Goal: Download file/media: Download file/media

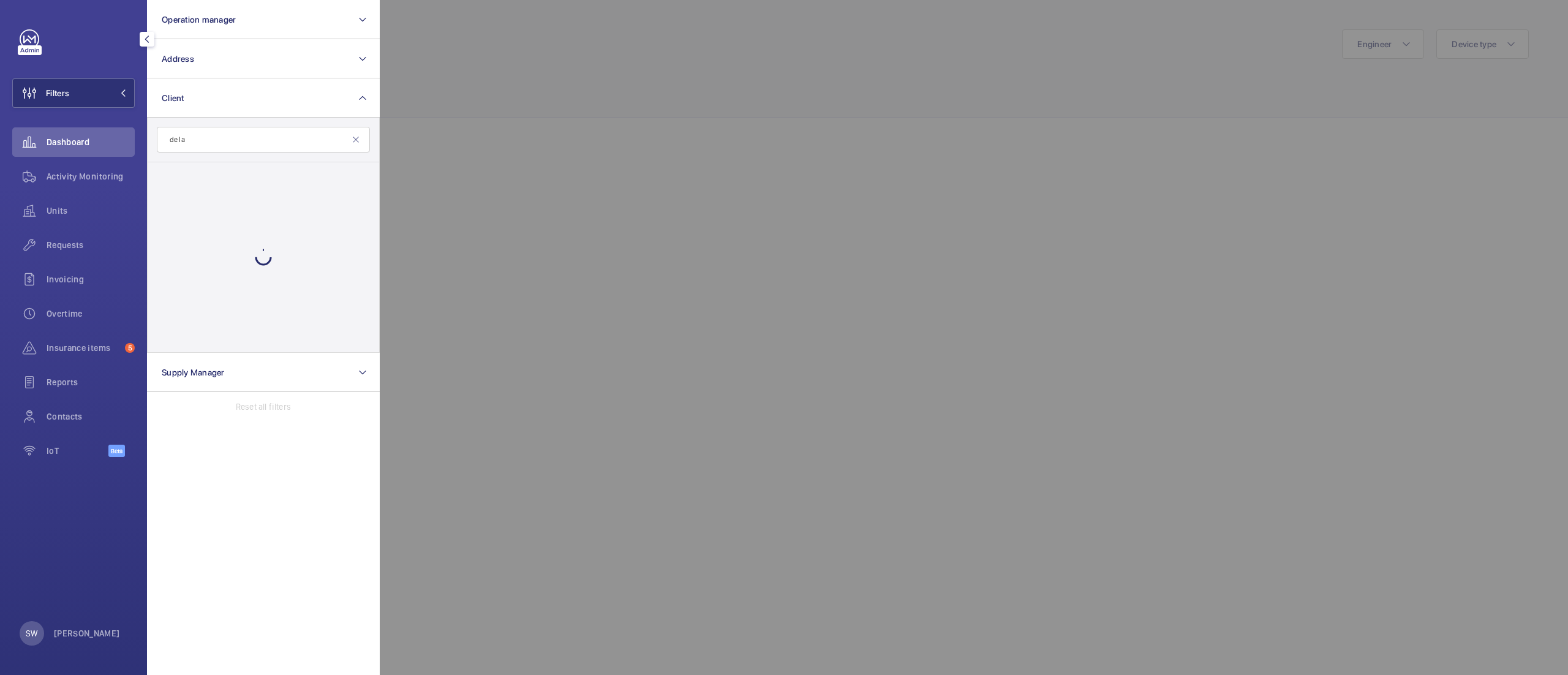
scroll to position [564, 0]
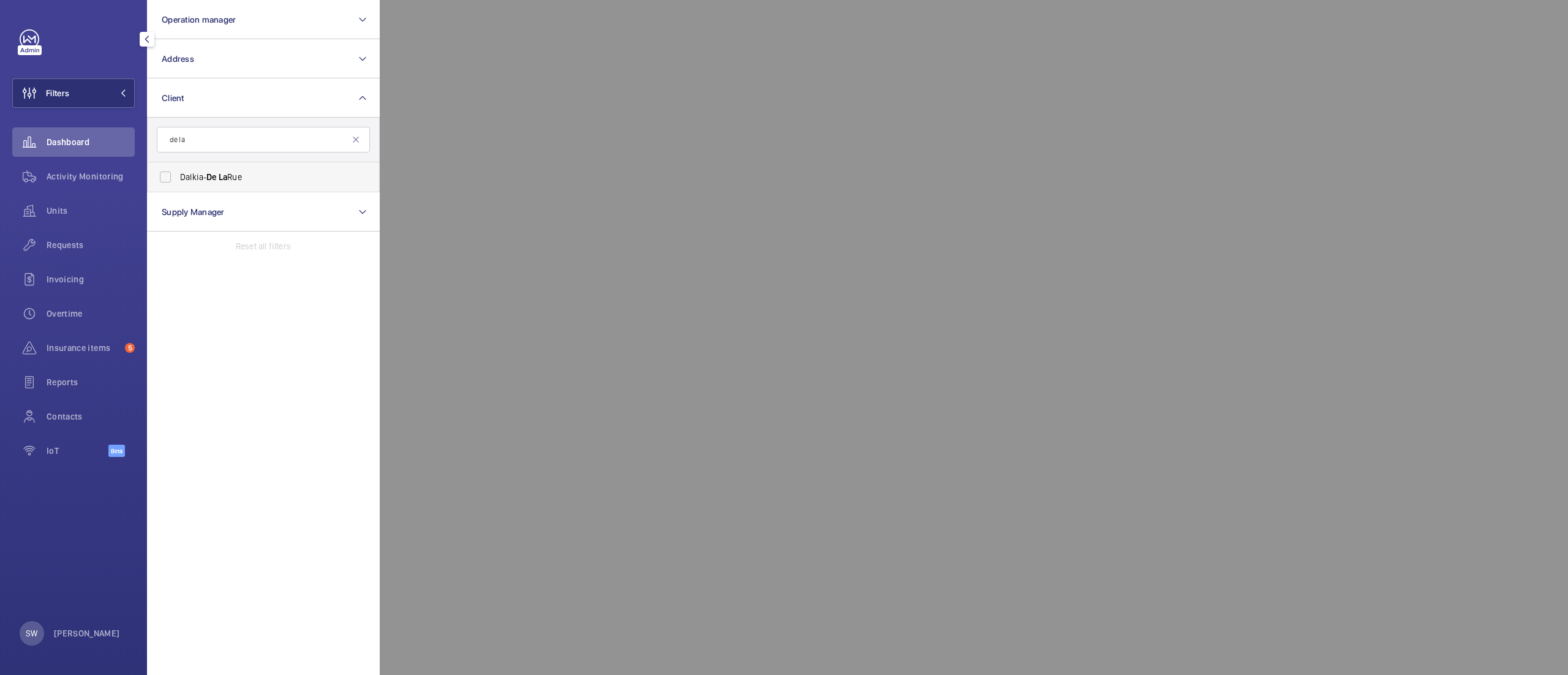
type input "de la"
click at [215, 180] on span "De" at bounding box center [211, 177] width 10 height 10
click at [177, 180] on input "Dalkia- De La Rue" at bounding box center [165, 177] width 25 height 25
checkbox input "true"
click at [90, 187] on div "Activity Monitoring" at bounding box center [73, 176] width 122 height 29
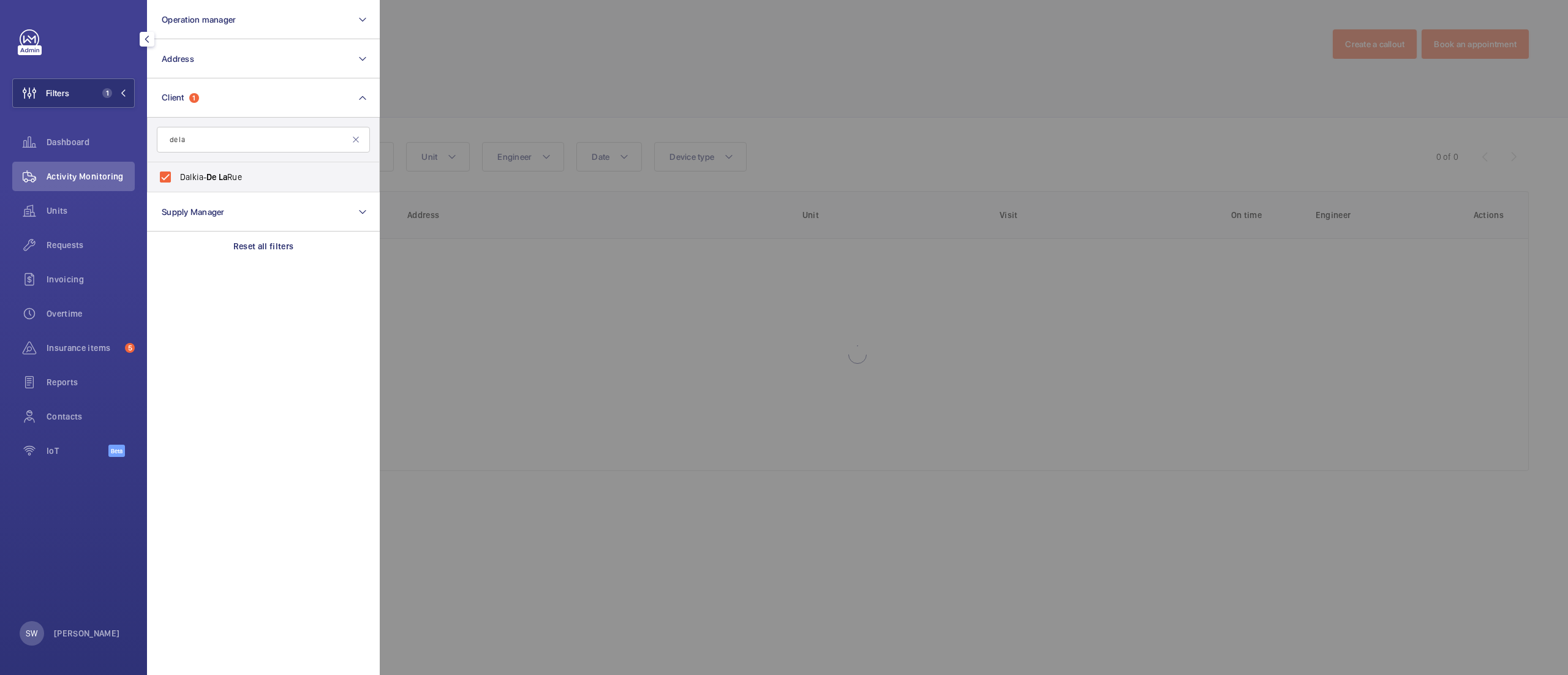
click at [861, 169] on div at bounding box center [1164, 338] width 1568 height 675
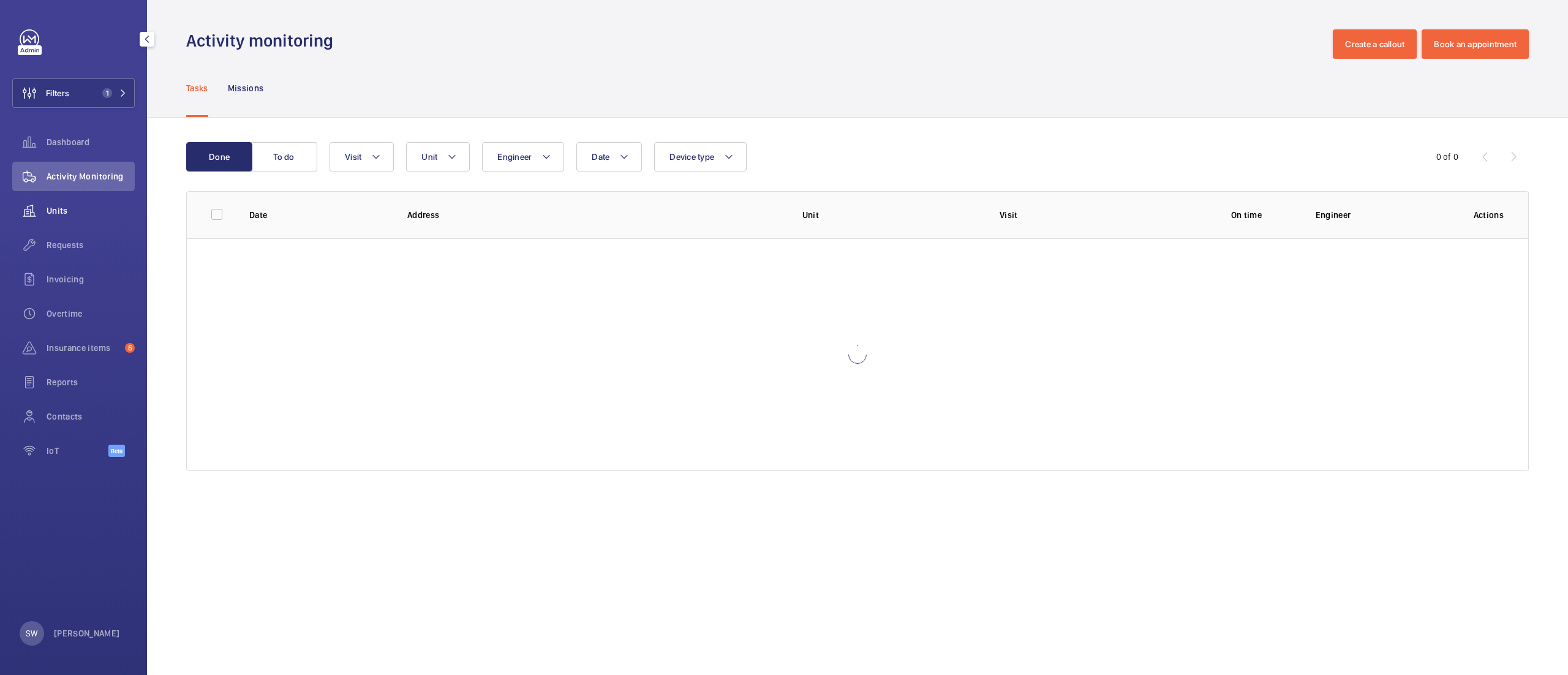
click at [76, 212] on span "Units" at bounding box center [90, 211] width 88 height 12
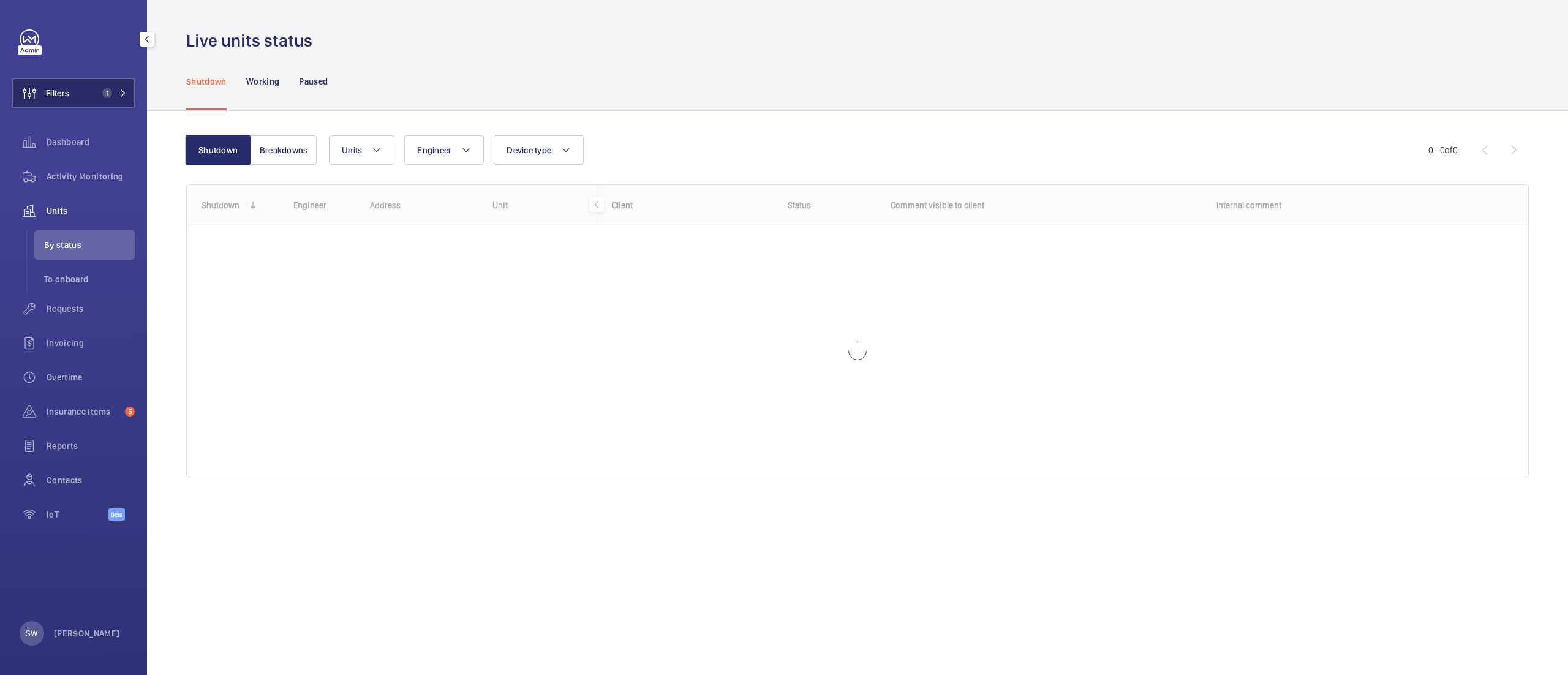
click at [100, 98] on button "Filters 1" at bounding box center [73, 93] width 122 height 29
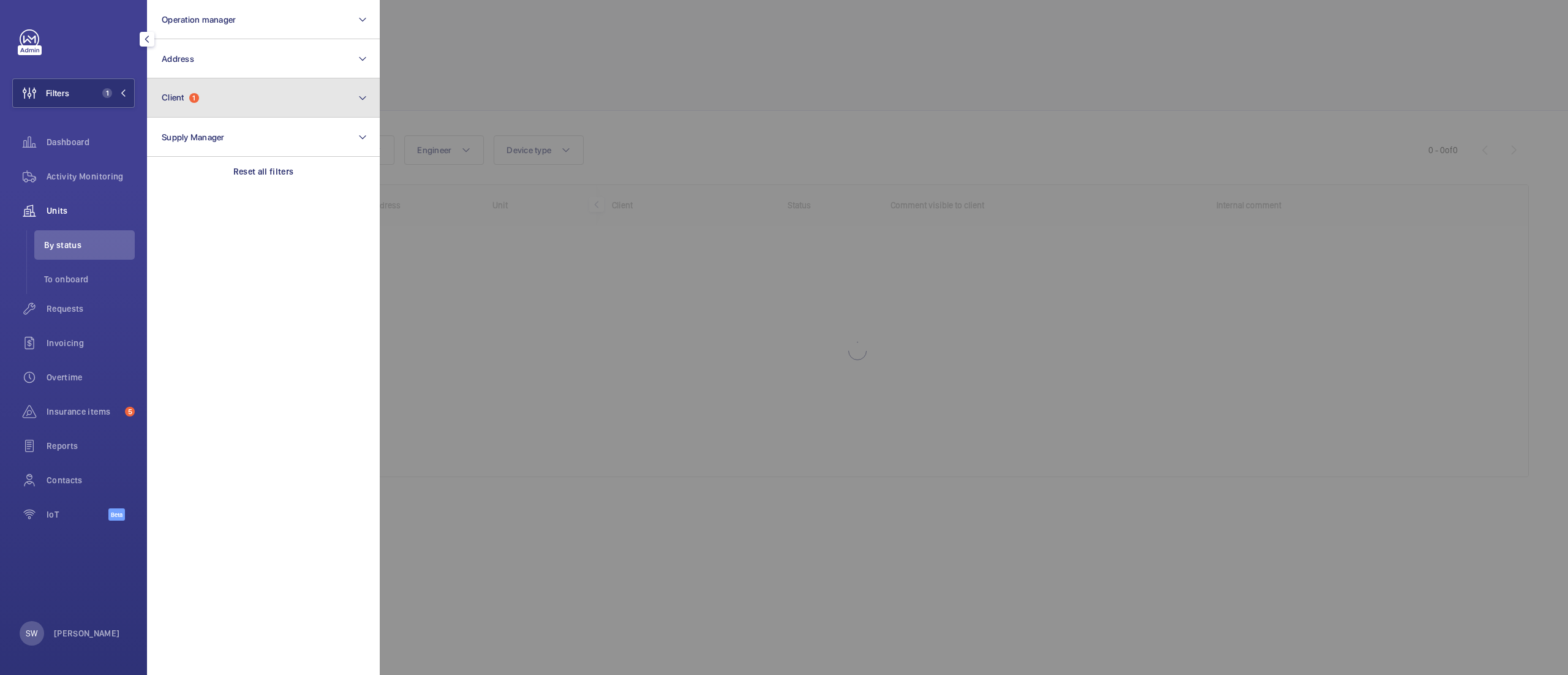
click at [222, 98] on button "Client 1" at bounding box center [263, 98] width 232 height 39
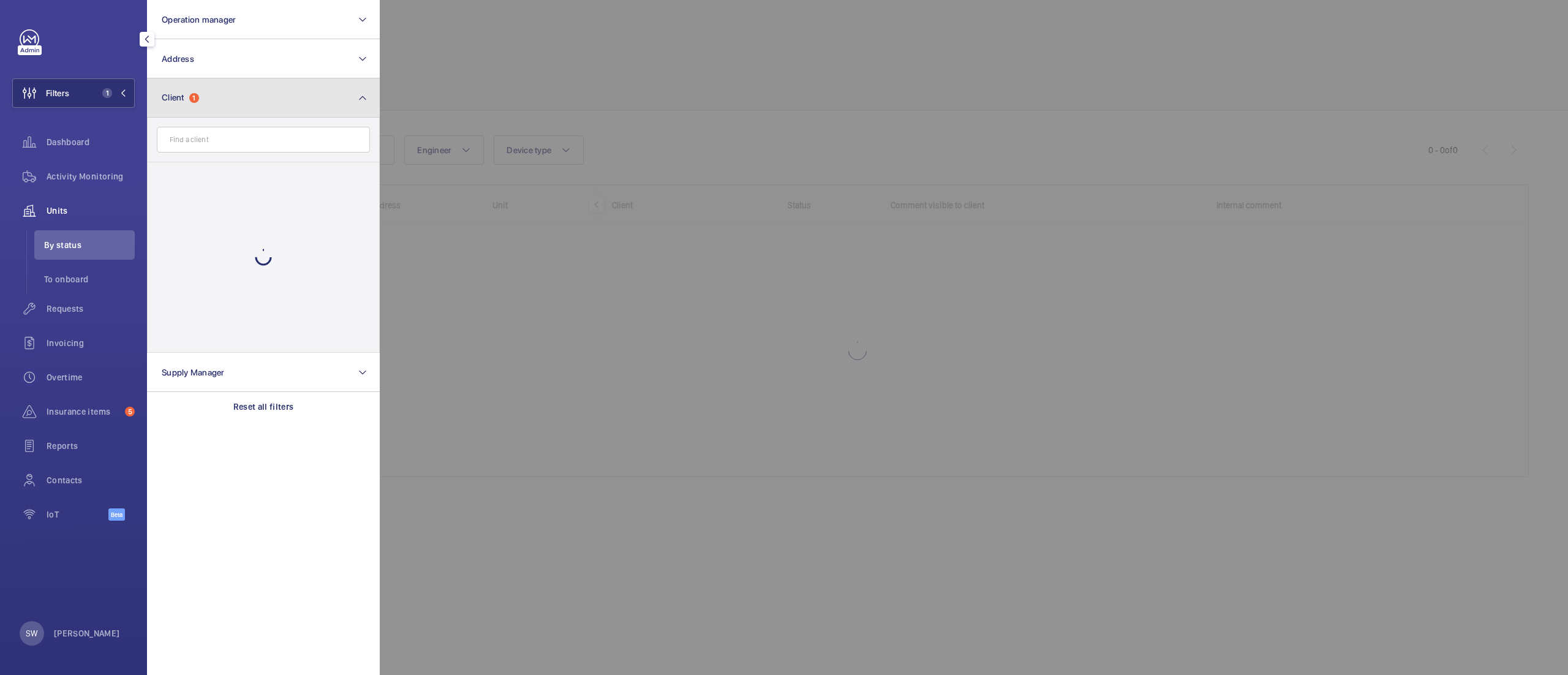
click at [264, 88] on button "Client 1" at bounding box center [263, 98] width 232 height 39
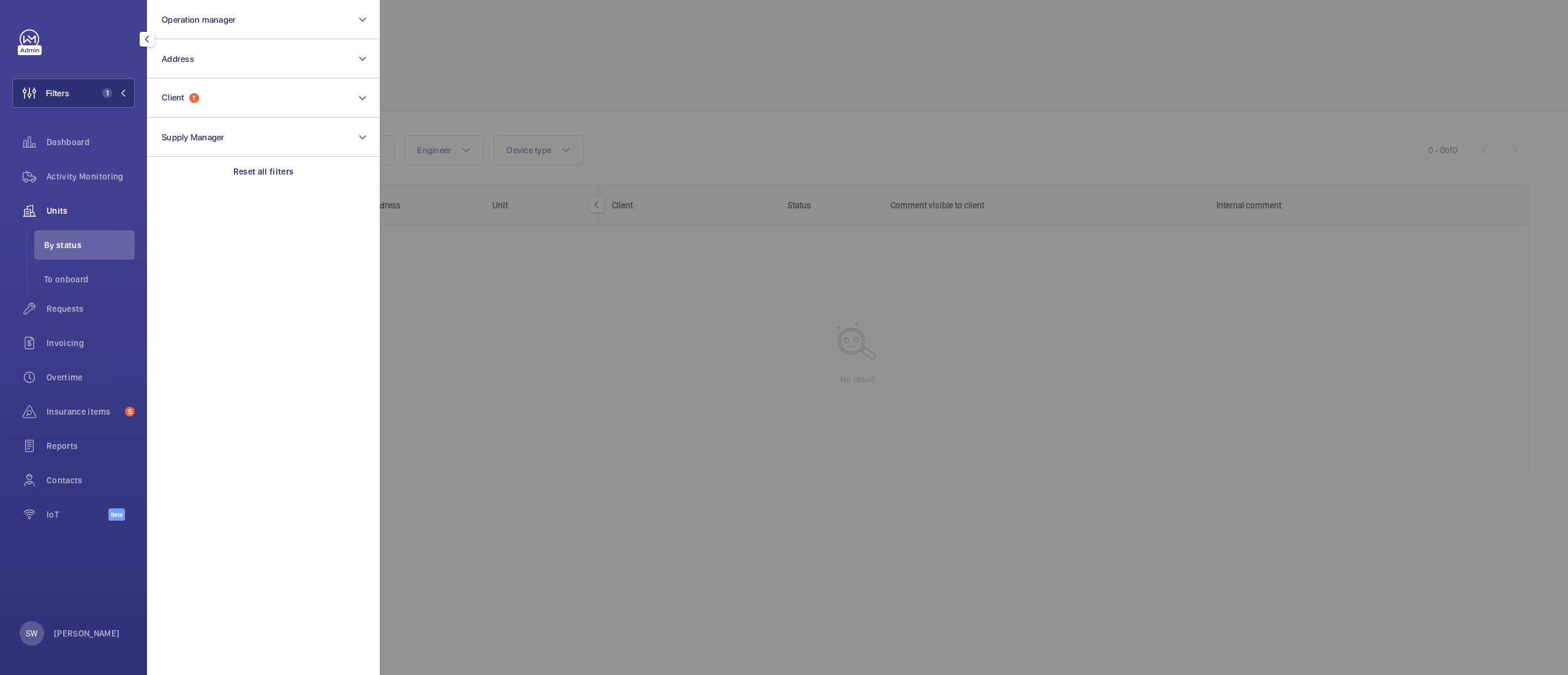
click at [581, 350] on div at bounding box center [1164, 338] width 1568 height 675
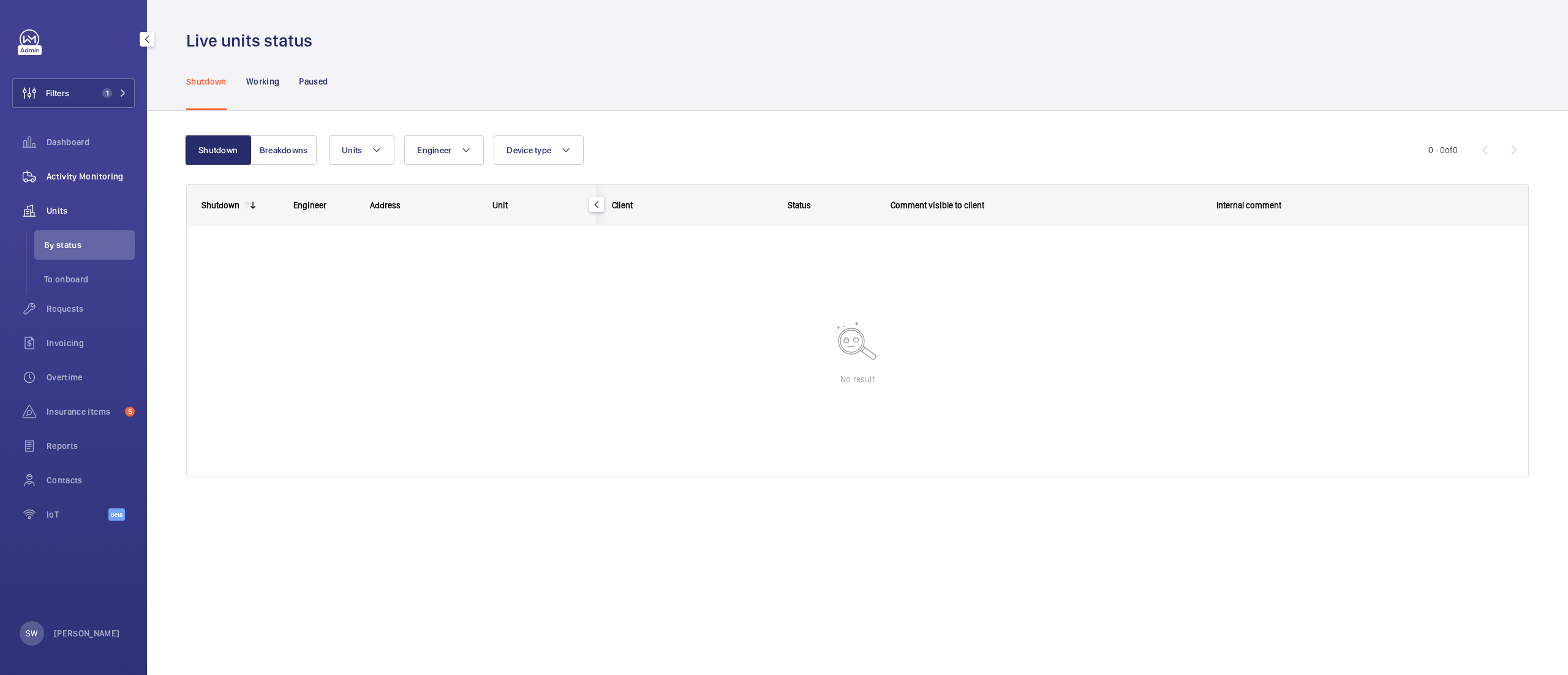
click at [98, 169] on div "Activity Monitoring" at bounding box center [73, 176] width 122 height 29
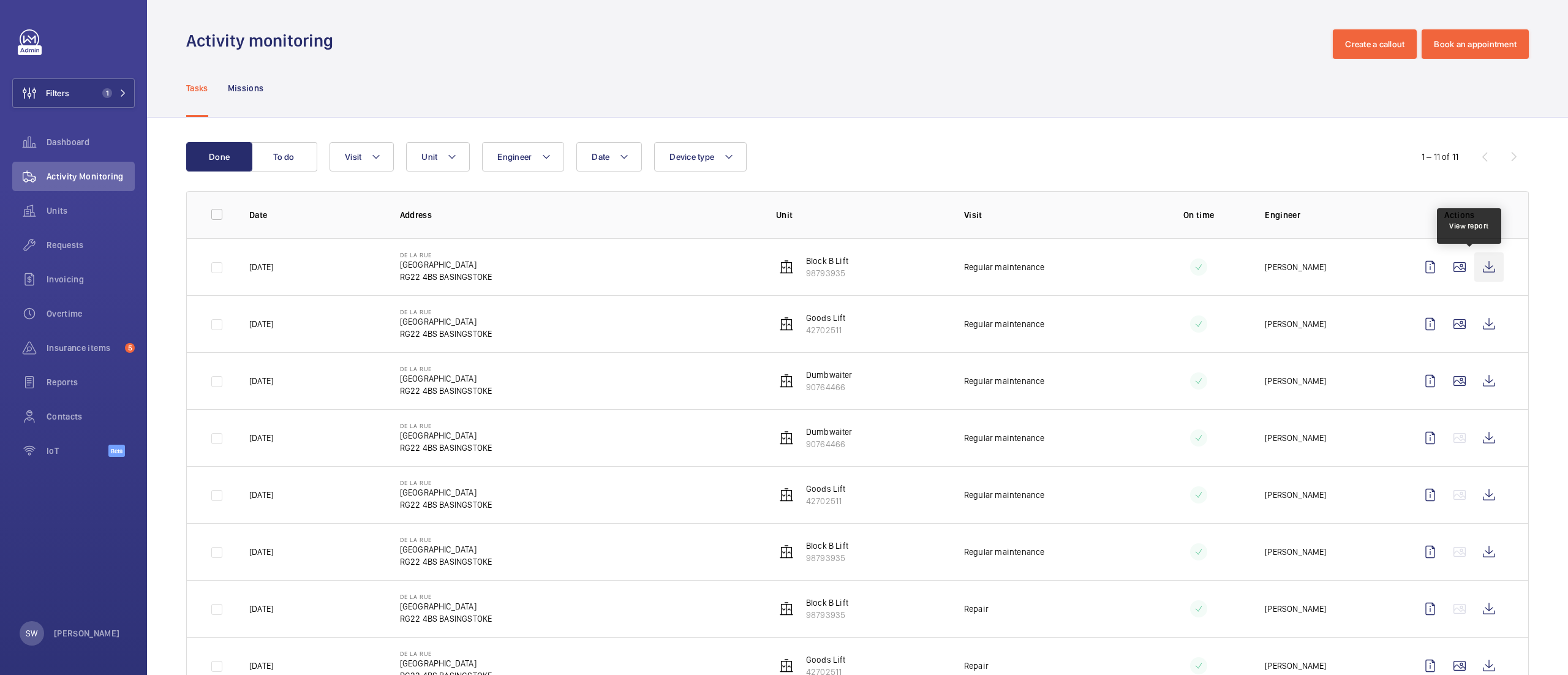
click at [1474, 276] on wm-front-icon-button at bounding box center [1489, 267] width 29 height 29
click at [1476, 331] on wm-front-icon-button at bounding box center [1489, 324] width 29 height 29
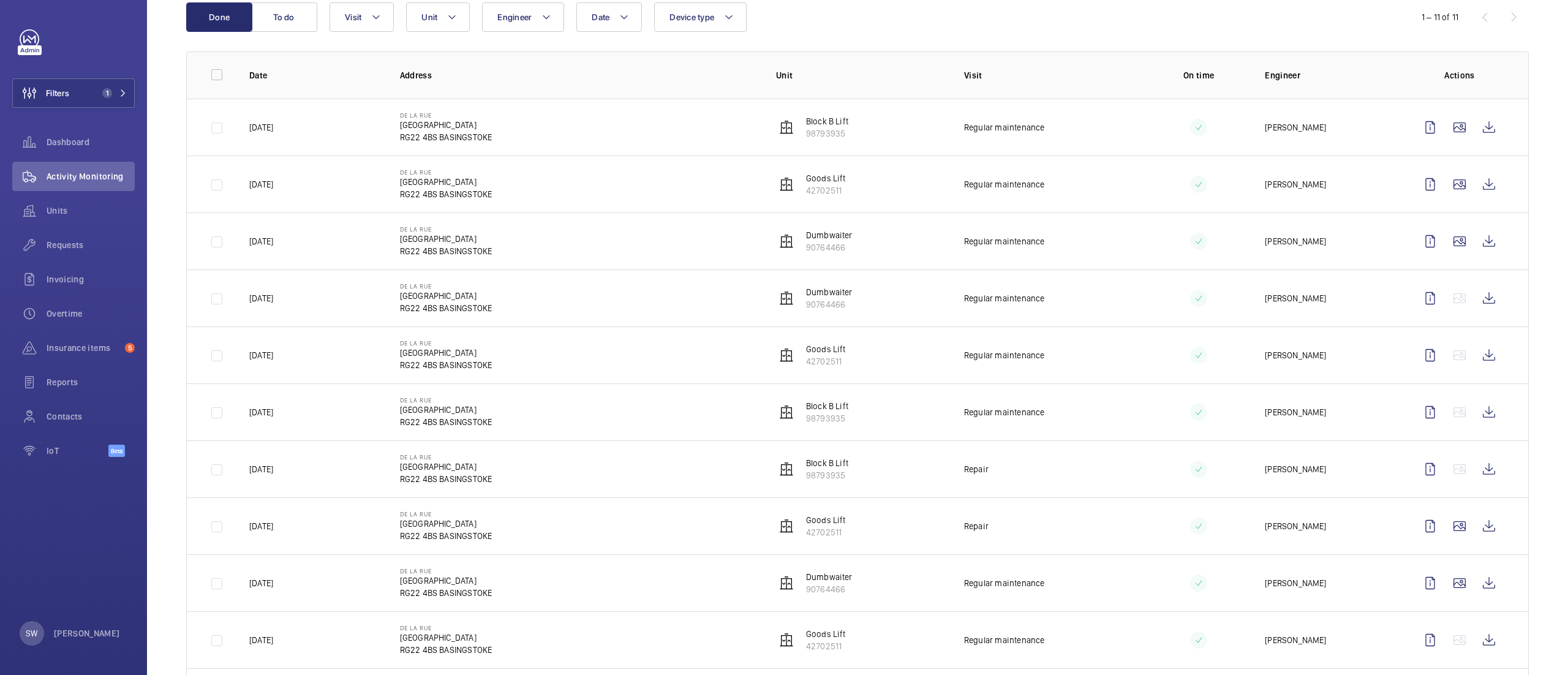
scroll to position [145, 0]
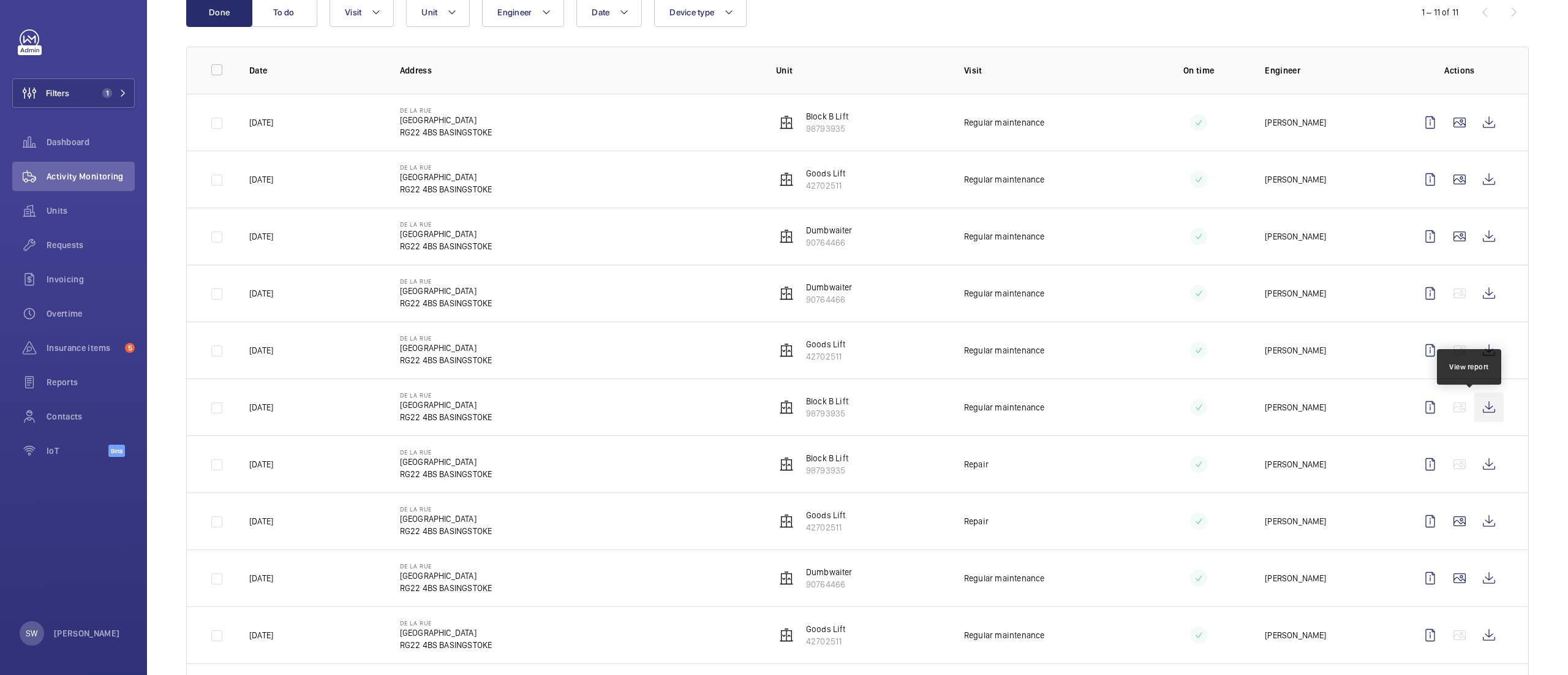
click at [1474, 409] on wm-front-icon-button at bounding box center [1489, 407] width 29 height 29
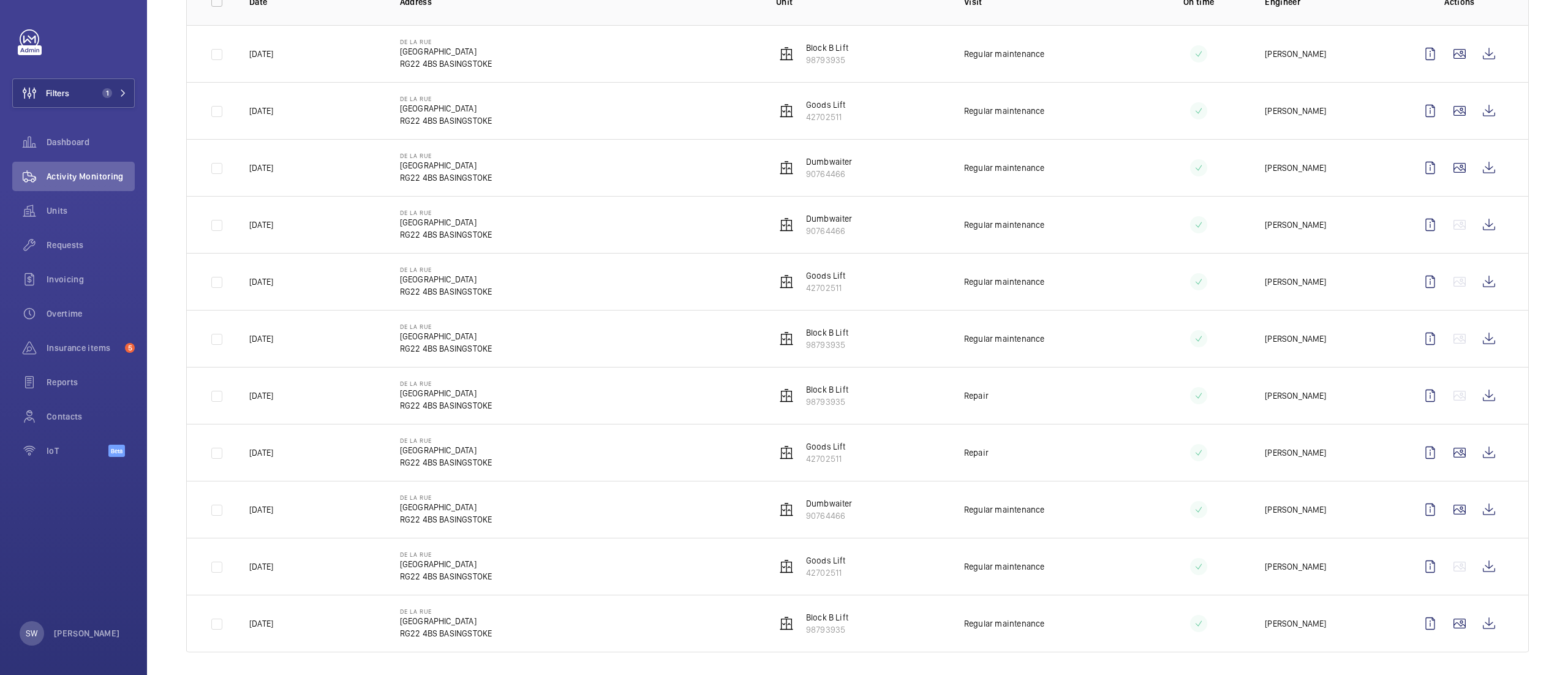
scroll to position [222, 0]
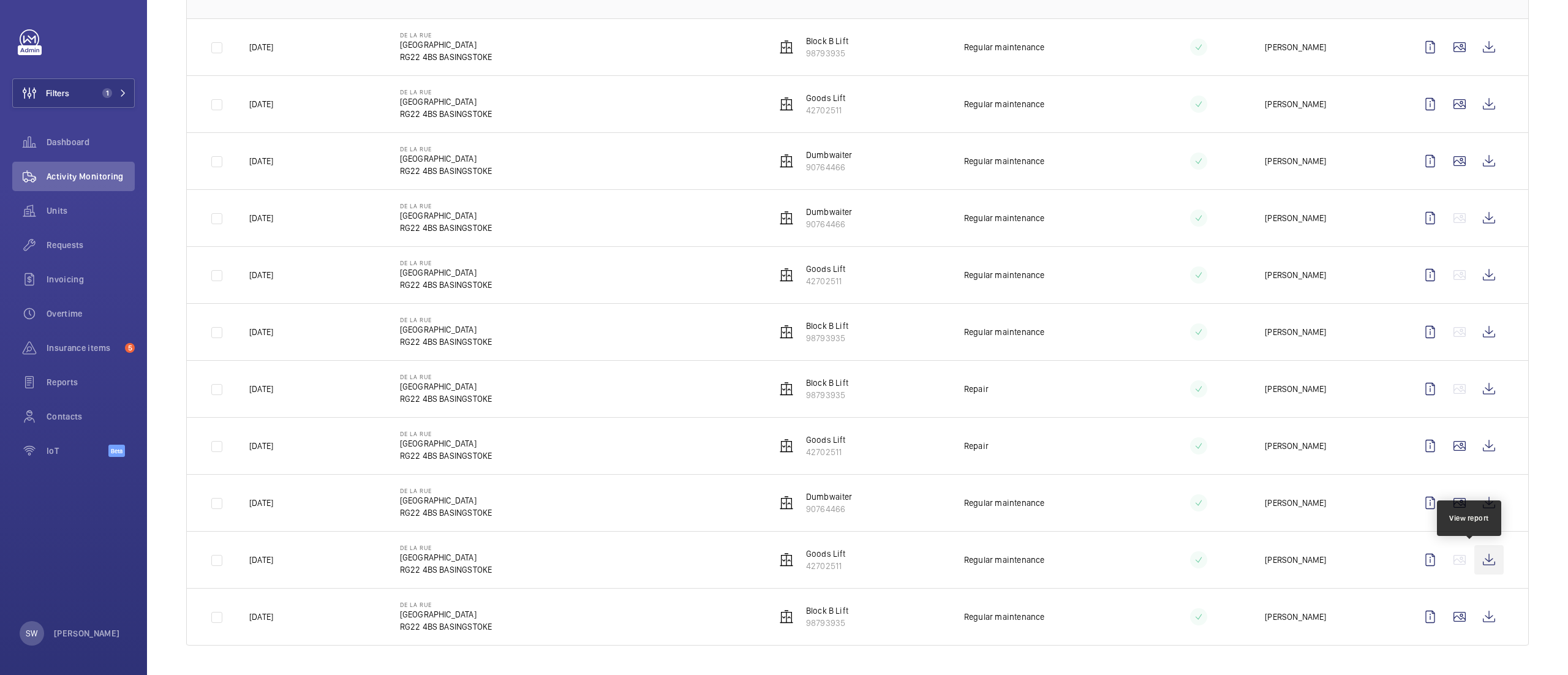
click at [1474, 559] on wm-front-icon-button at bounding box center [1489, 560] width 29 height 29
click at [1474, 563] on wm-front-icon-button at bounding box center [1489, 560] width 29 height 29
click at [1474, 617] on wm-front-icon-button at bounding box center [1489, 617] width 29 height 29
click at [1474, 565] on wm-front-icon-button at bounding box center [1489, 560] width 29 height 29
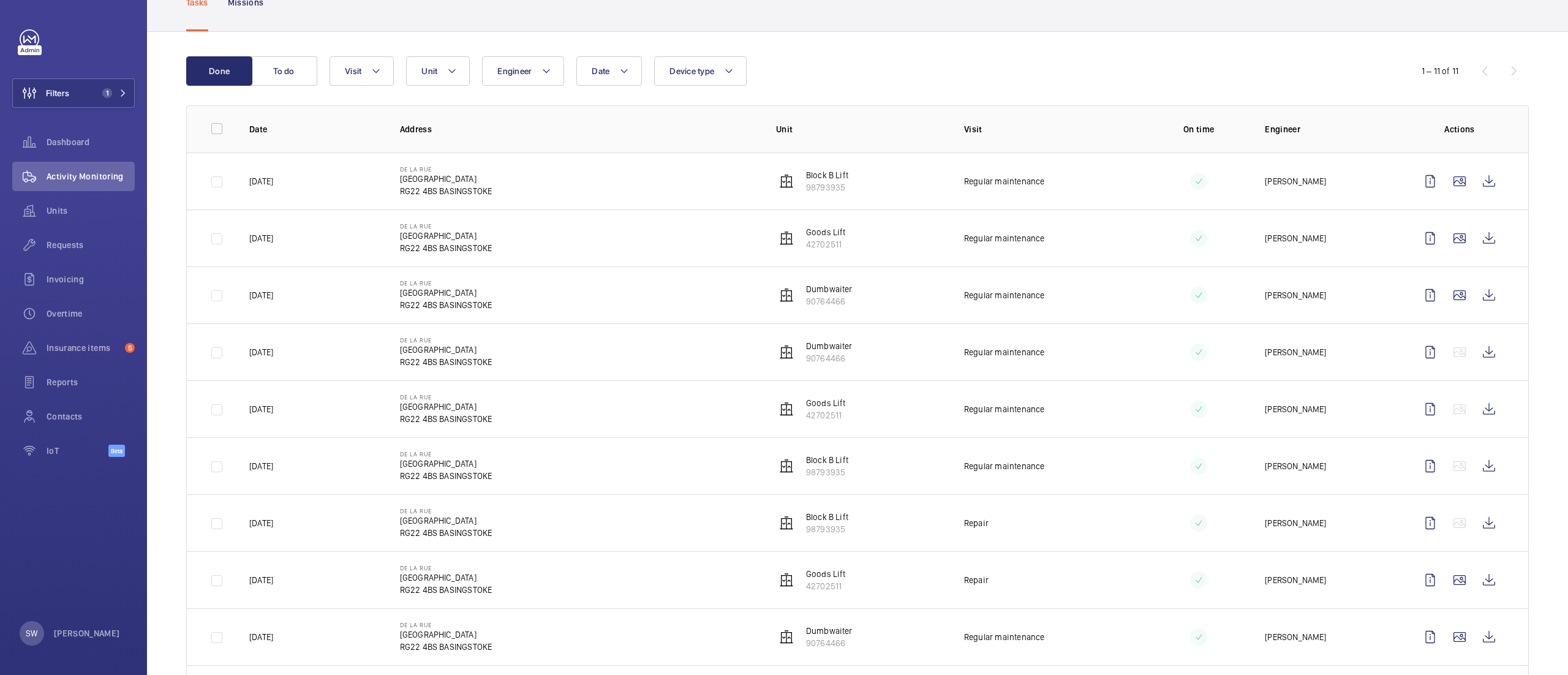
scroll to position [84, 0]
click at [1475, 419] on wm-front-icon-button at bounding box center [1489, 411] width 29 height 29
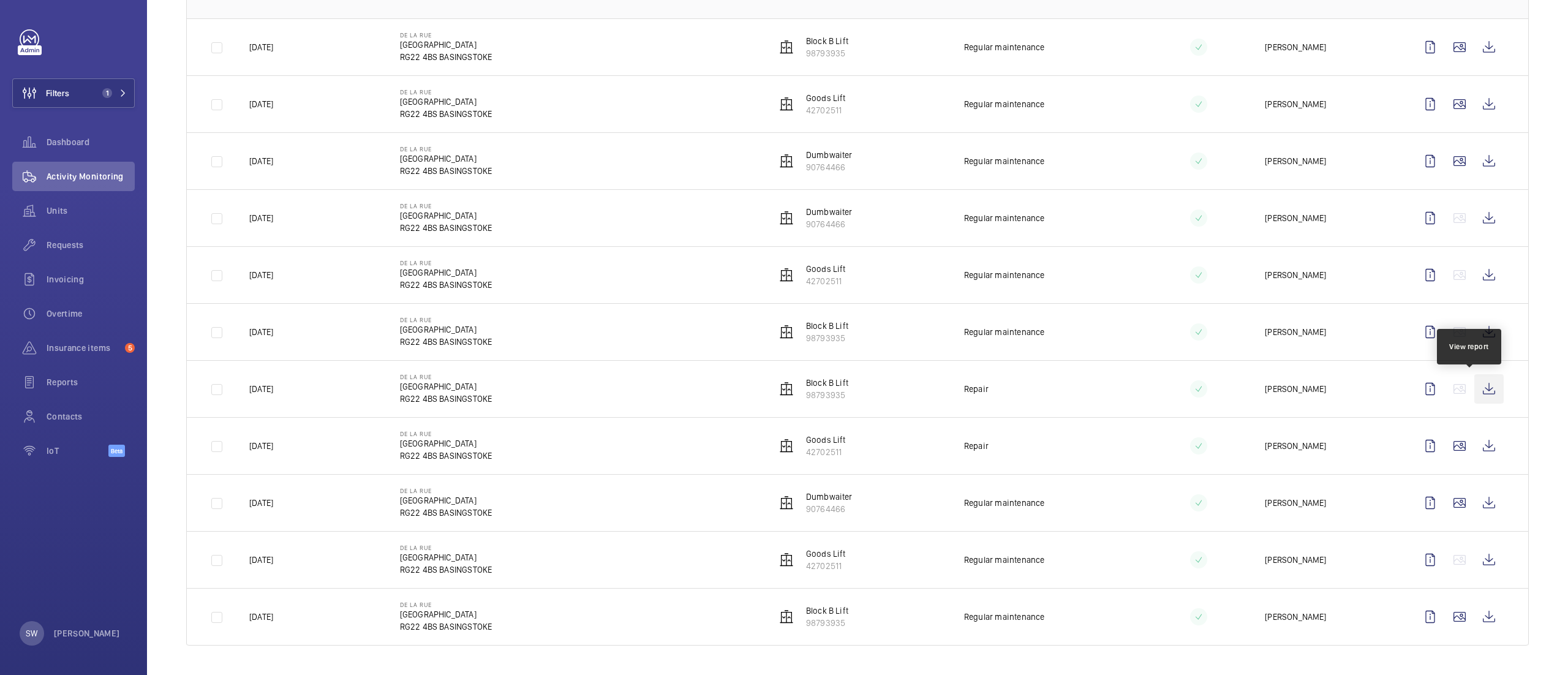
click at [1474, 381] on wm-front-icon-button at bounding box center [1489, 389] width 29 height 29
click at [1475, 561] on wm-front-icon-button at bounding box center [1489, 560] width 29 height 29
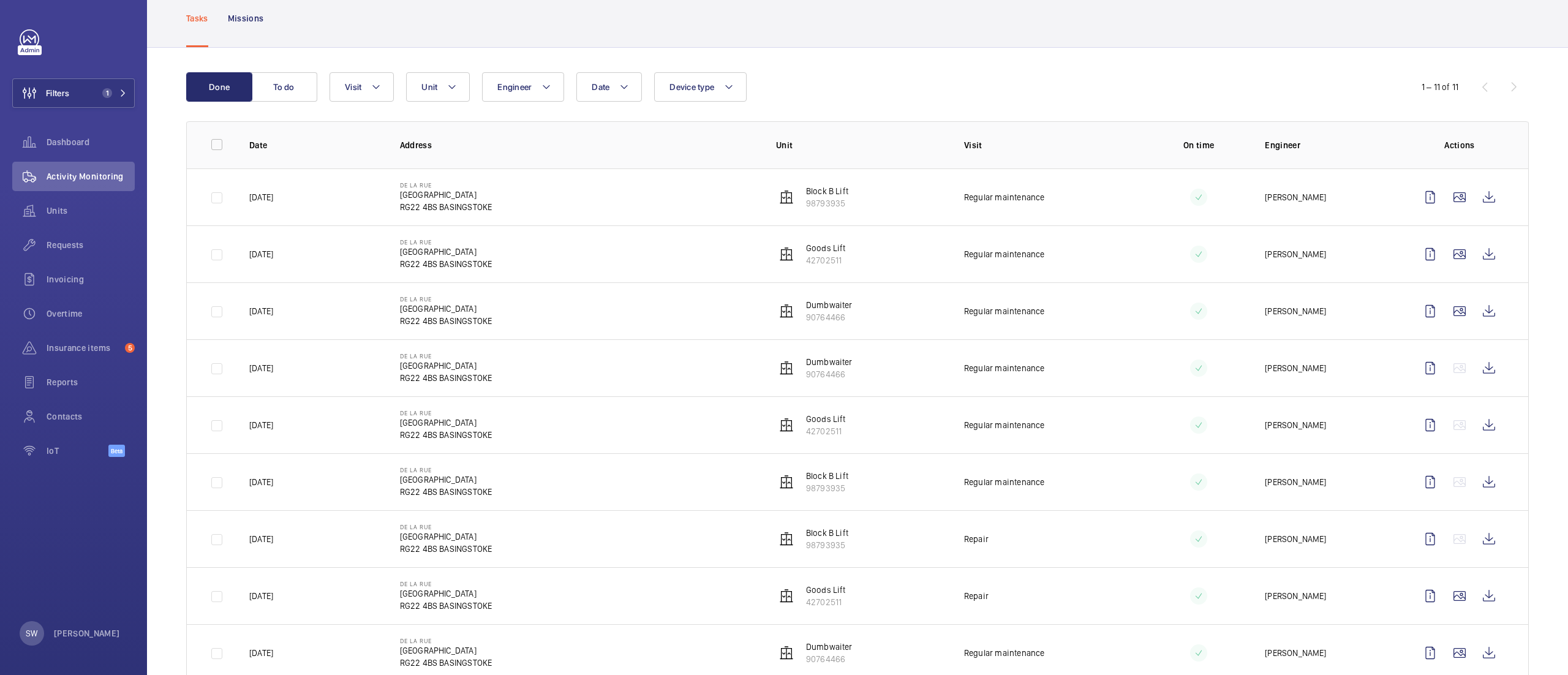
scroll to position [35, 0]
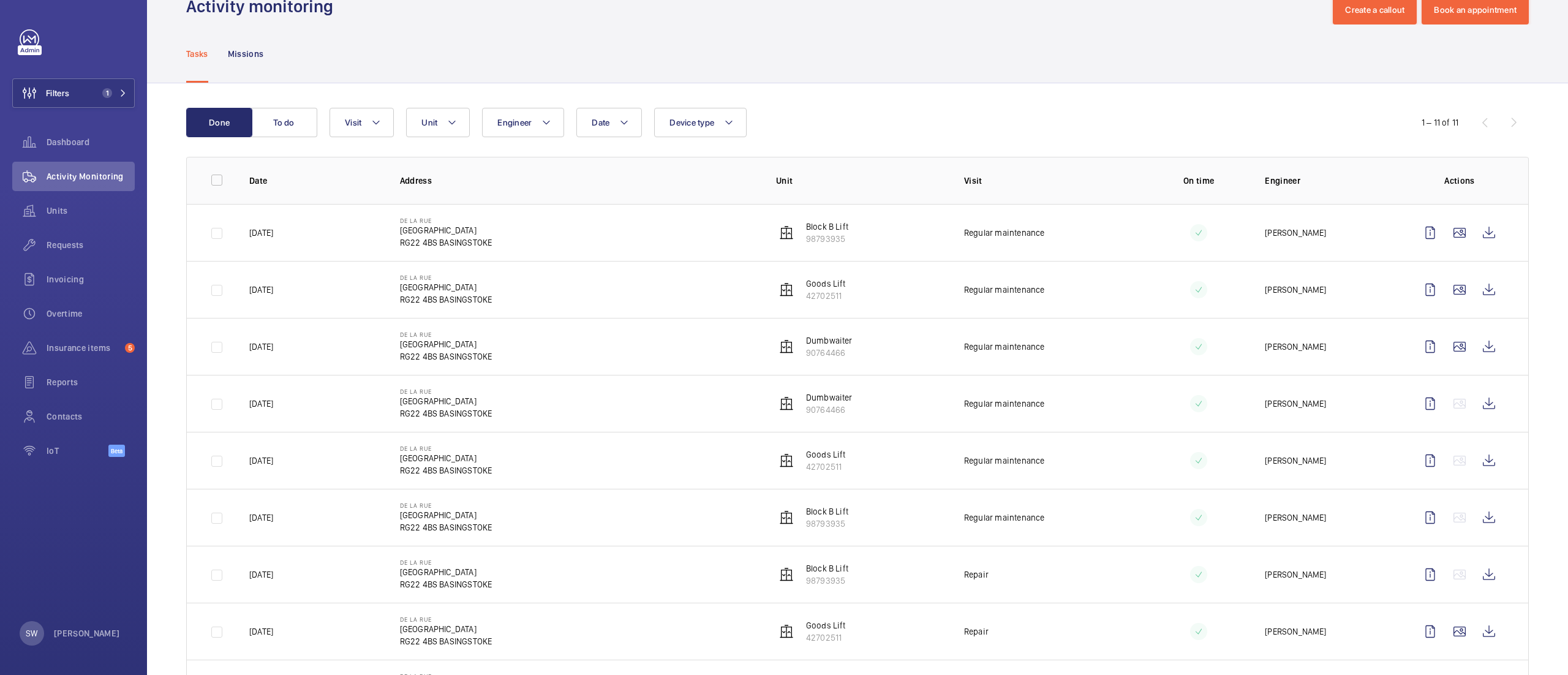
click at [1493, 122] on div "1 – 11 of 11" at bounding box center [1454, 122] width 147 height 15
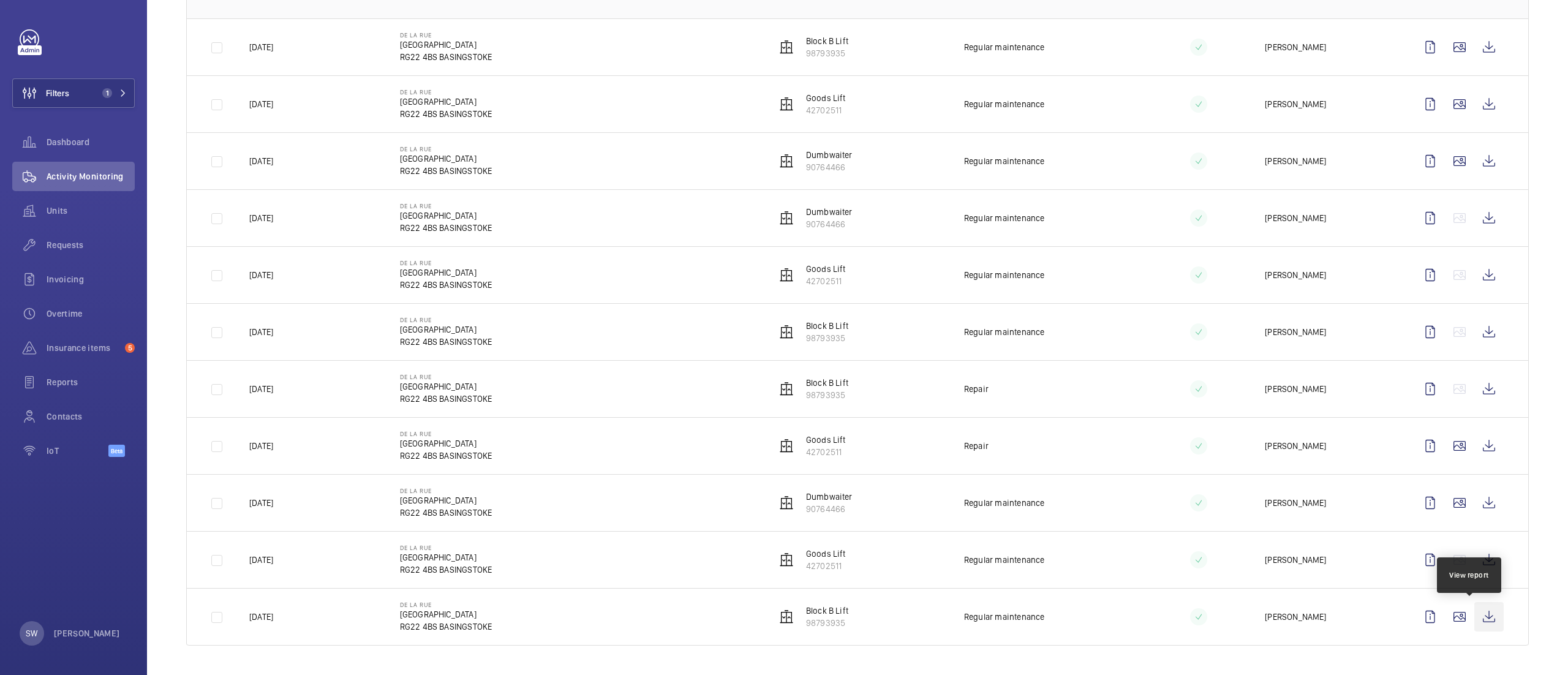
click at [1474, 617] on wm-front-icon-button at bounding box center [1489, 617] width 29 height 29
click at [1478, 336] on wm-front-icon-button at bounding box center [1489, 332] width 29 height 29
click at [1474, 621] on wm-front-icon-button at bounding box center [1489, 617] width 29 height 29
click at [1474, 615] on wm-front-icon-button at bounding box center [1489, 617] width 29 height 29
click at [1474, 614] on wm-front-icon-button at bounding box center [1489, 617] width 29 height 29
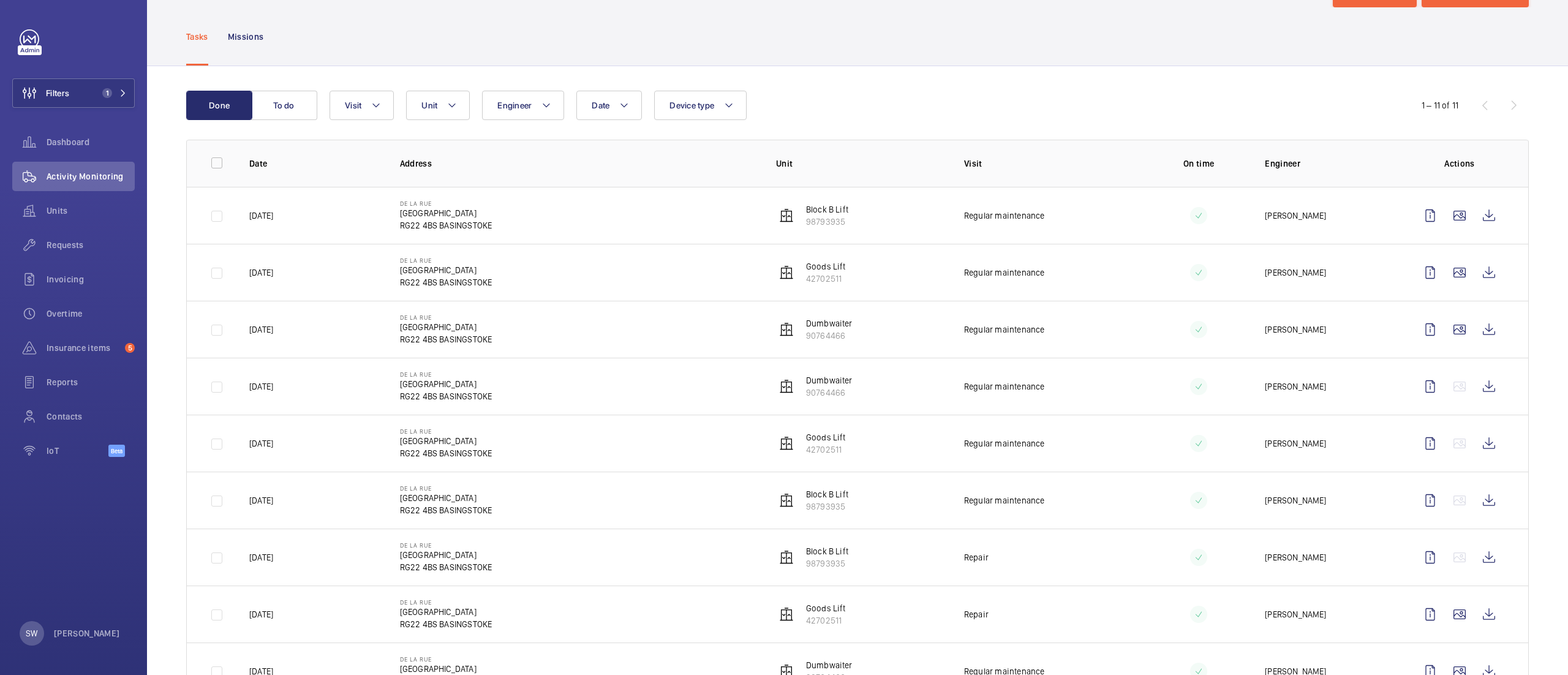
scroll to position [0, 0]
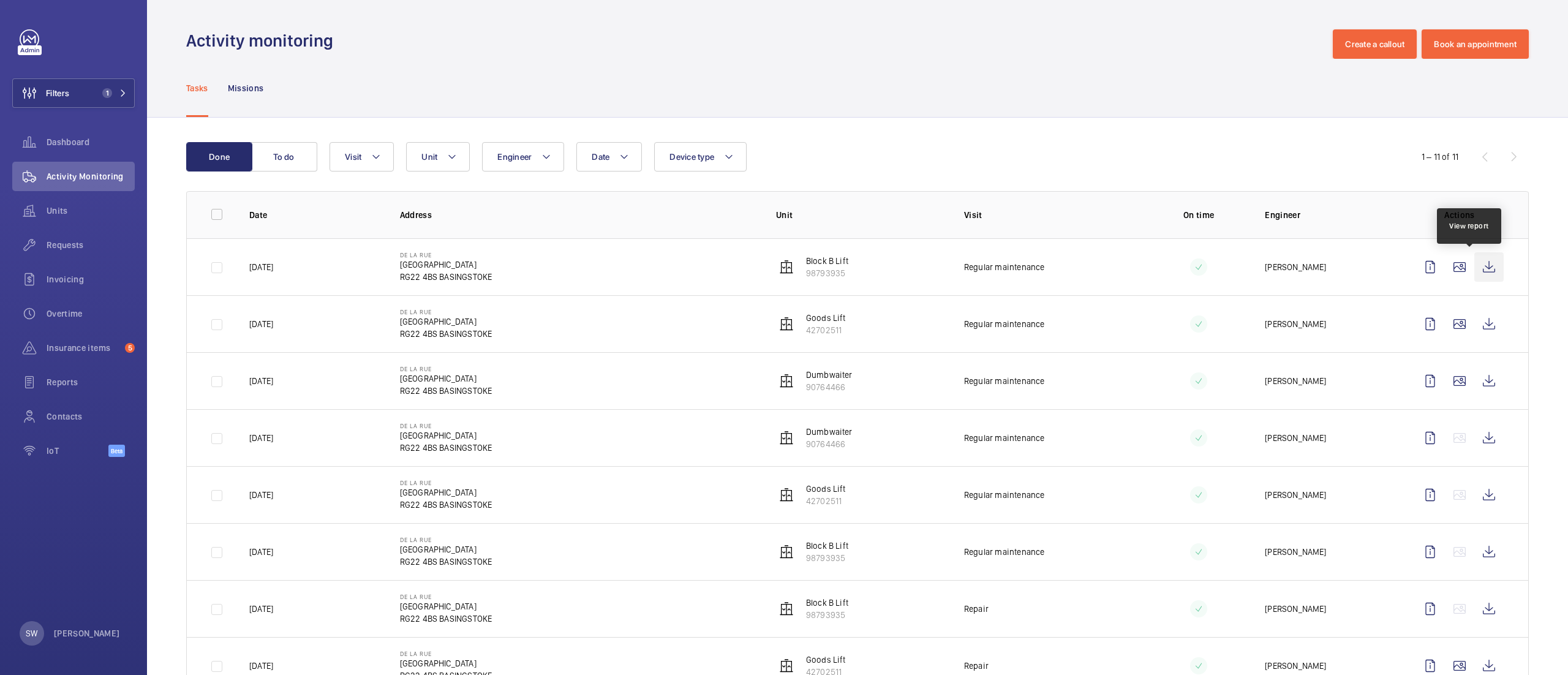
click at [1475, 272] on wm-front-icon-button at bounding box center [1489, 267] width 29 height 29
click at [1474, 330] on wm-front-icon-button at bounding box center [1489, 324] width 29 height 29
click at [90, 95] on button "Filters 1" at bounding box center [73, 93] width 122 height 29
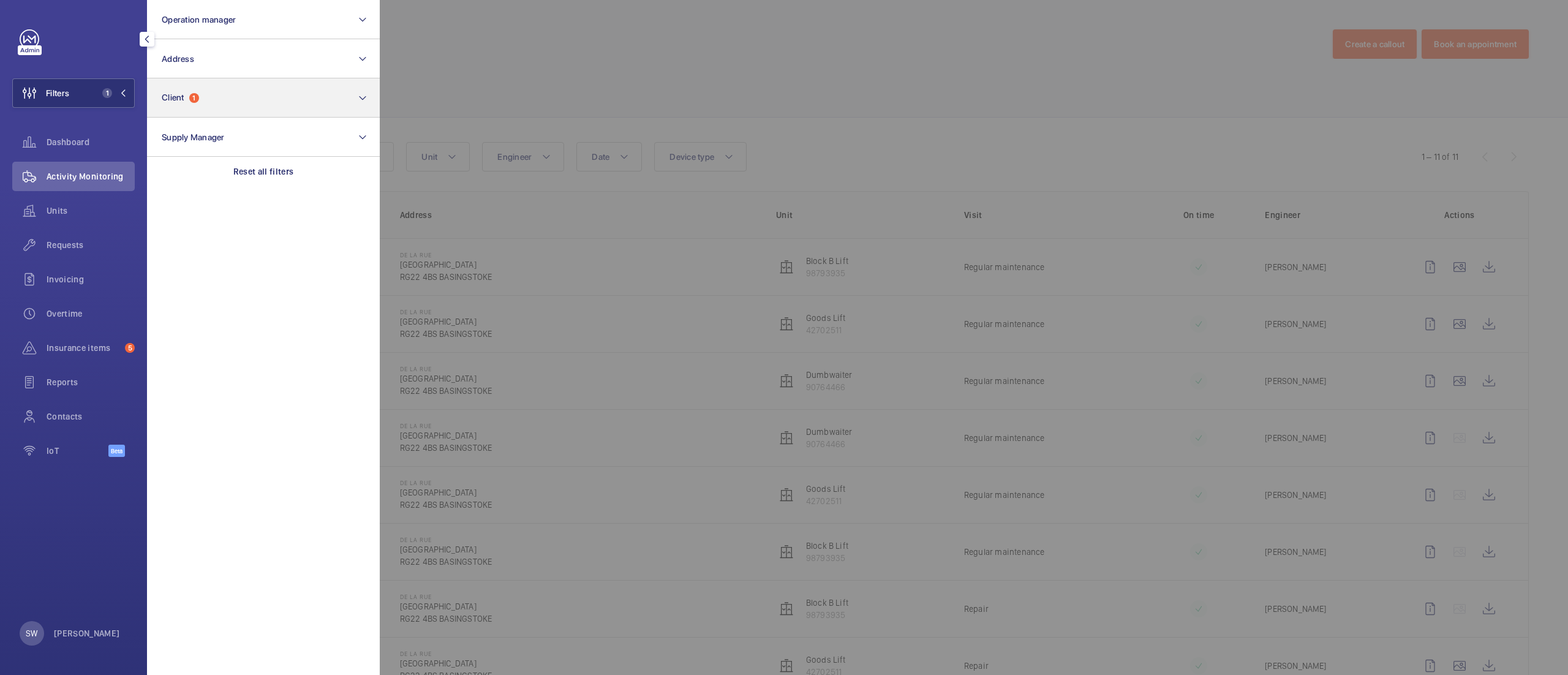
drag, startPoint x: 265, startPoint y: 164, endPoint x: 212, endPoint y: 90, distance: 91.0
click at [264, 164] on div "Reset all filters" at bounding box center [263, 171] width 232 height 29
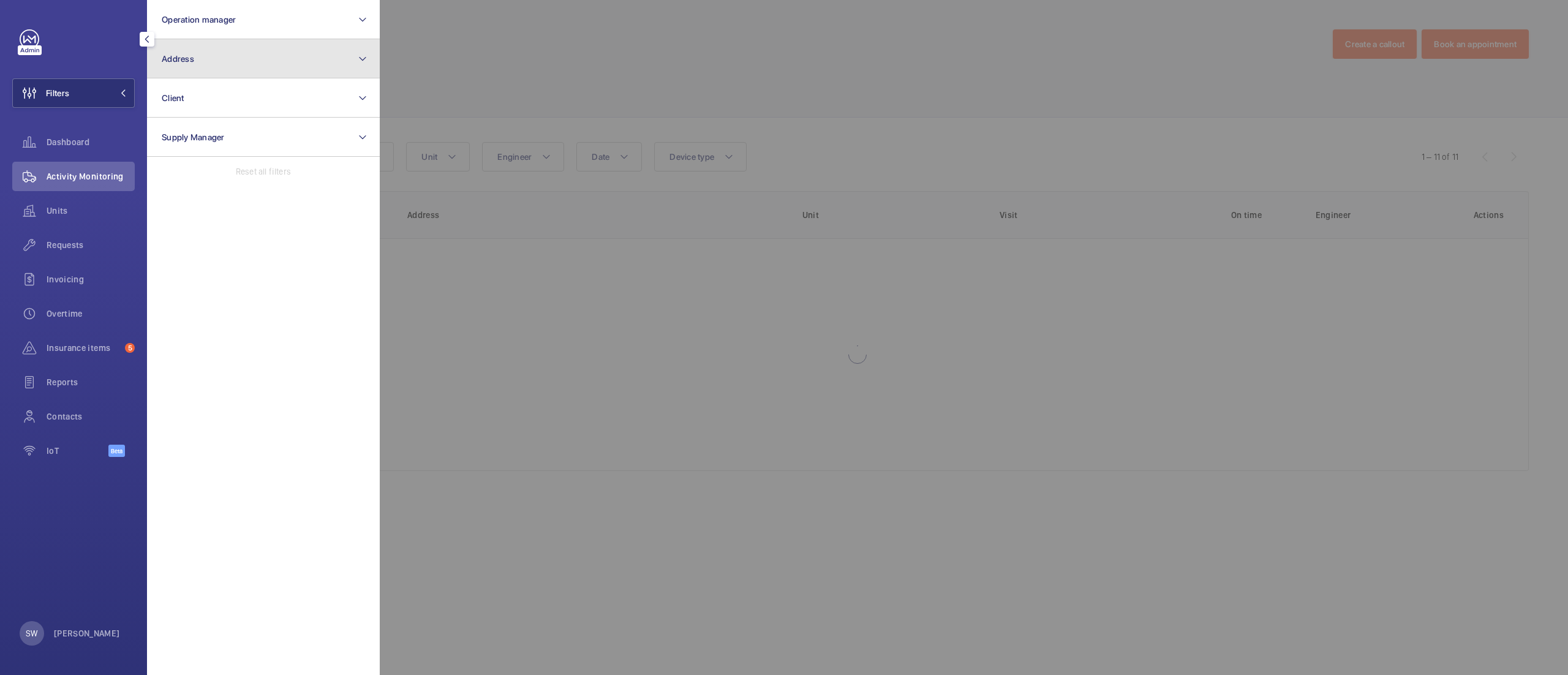
click at [203, 60] on button "Address" at bounding box center [263, 58] width 232 height 39
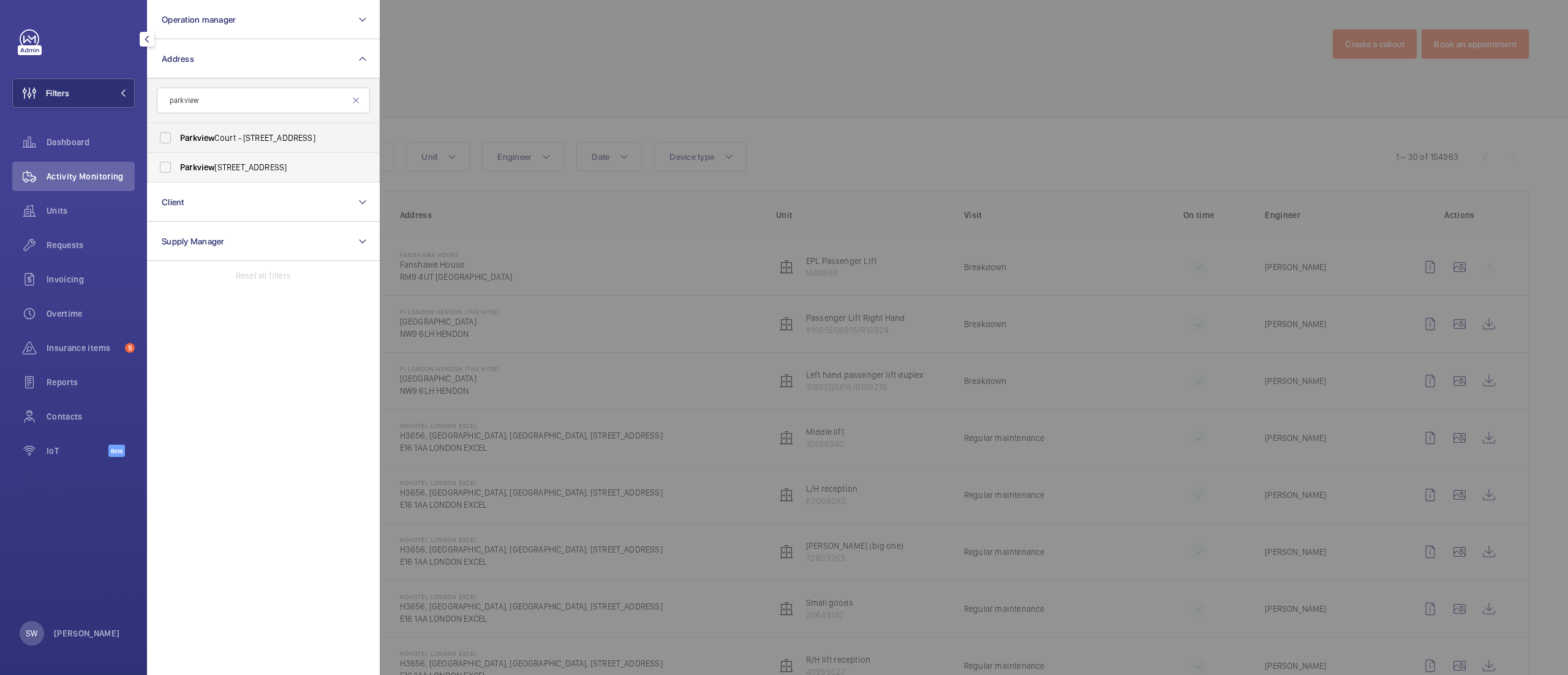
type input "parkview"
click at [197, 165] on span "Parkview" at bounding box center [197, 167] width 35 height 10
click at [177, 165] on input "[STREET_ADDRESS]" at bounding box center [165, 167] width 25 height 25
checkbox input "true"
click at [728, 80] on div at bounding box center [1164, 338] width 1568 height 675
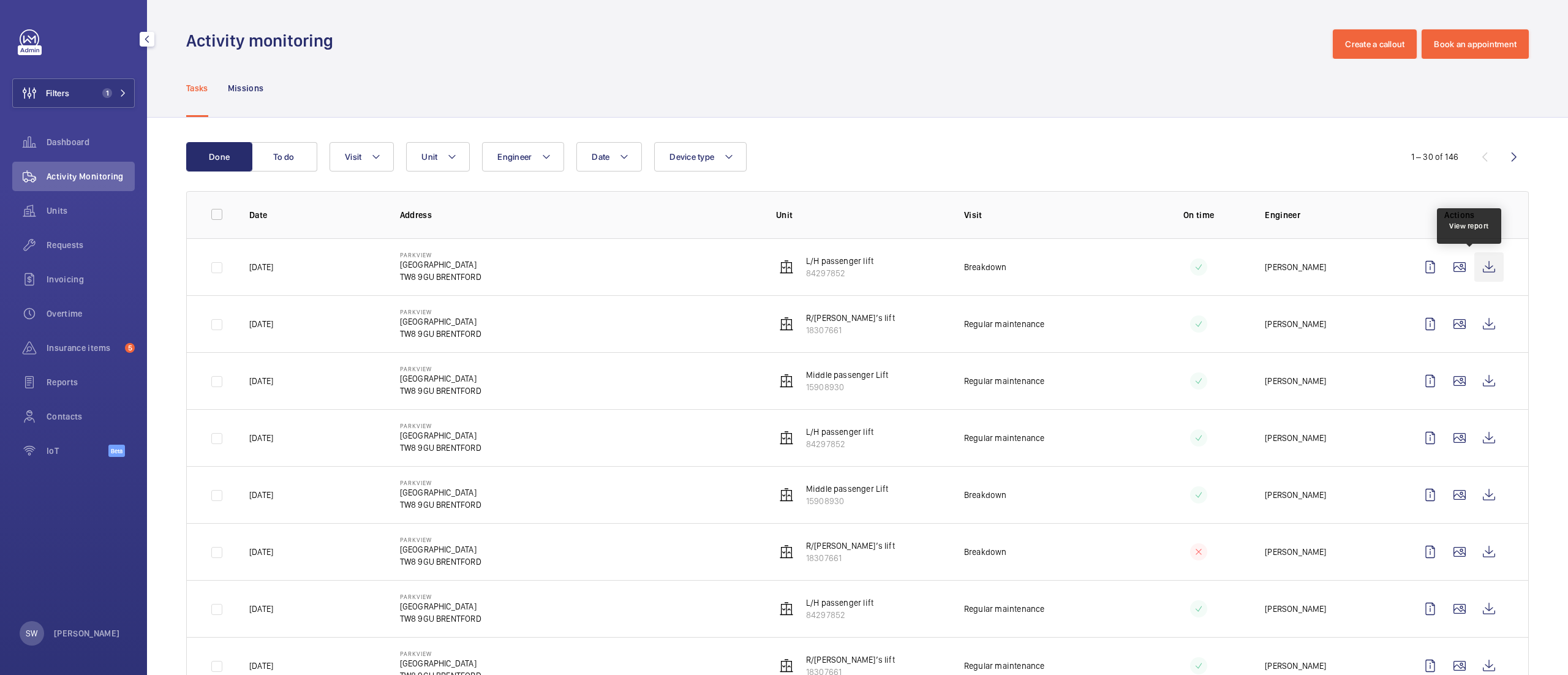
click at [1474, 267] on wm-front-icon-button at bounding box center [1489, 267] width 29 height 29
click at [1474, 325] on wm-front-icon-button at bounding box center [1489, 324] width 29 height 29
